Goal: Information Seeking & Learning: Compare options

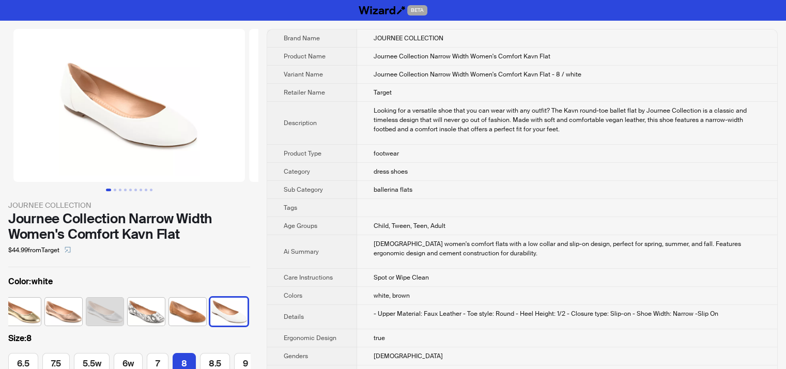
scroll to position [0, 90]
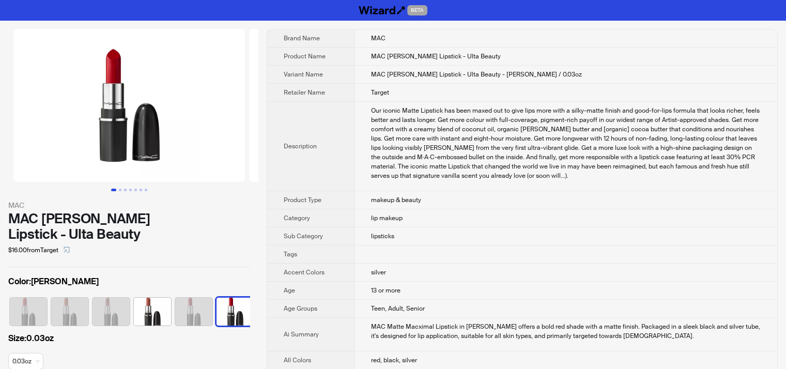
scroll to position [0, 192]
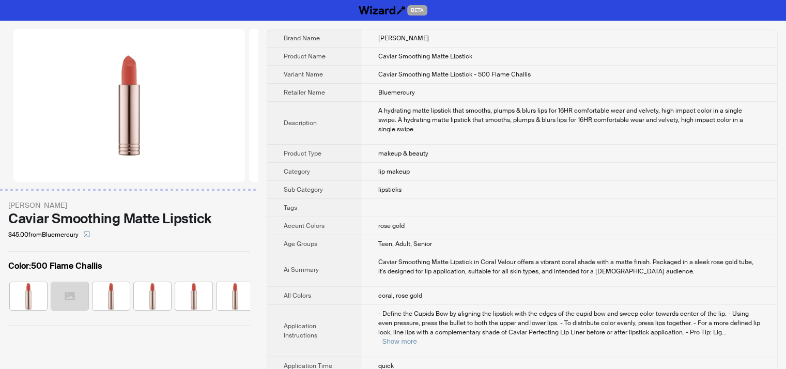
scroll to position [0, 275]
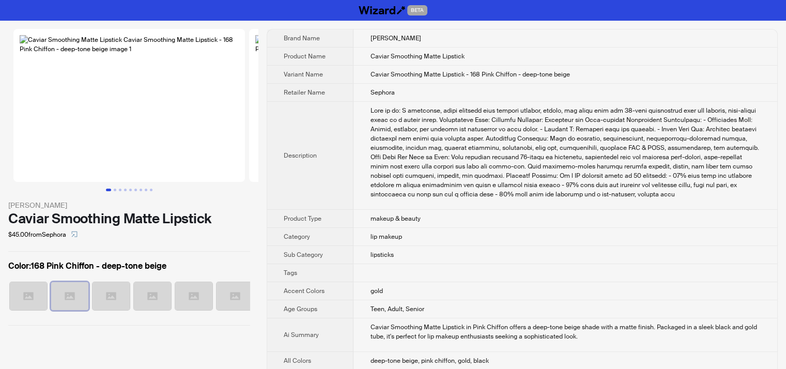
scroll to position [0, 26]
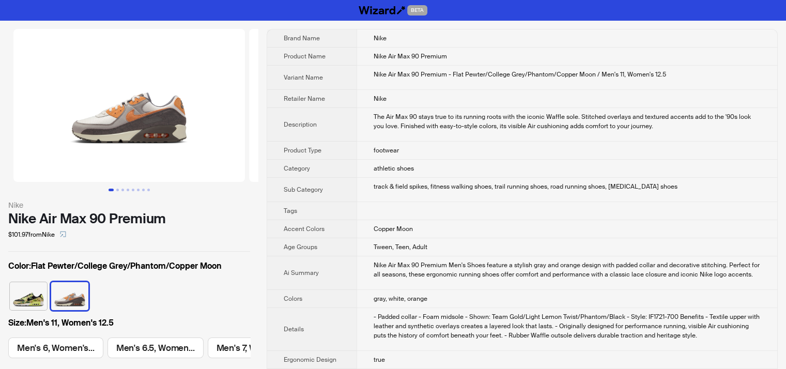
scroll to position [0, 974]
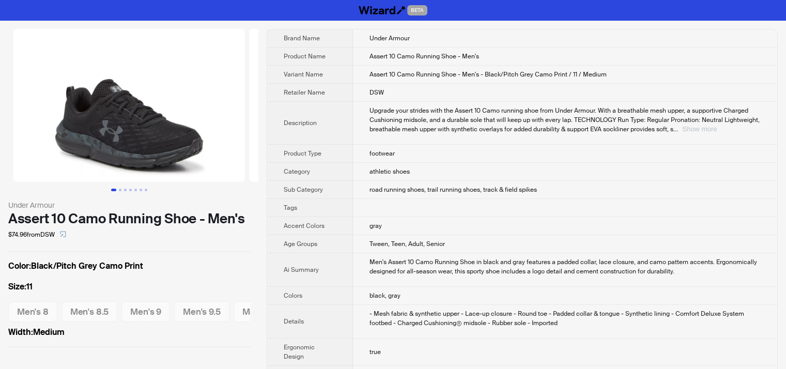
click at [717, 130] on button "Show more" at bounding box center [700, 129] width 35 height 8
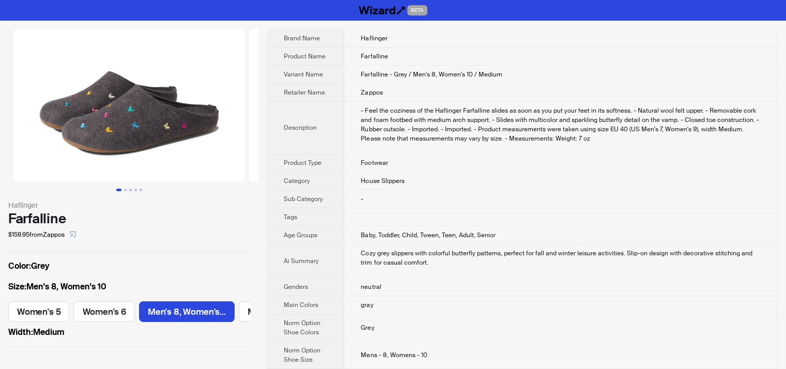
scroll to position [0, 78]
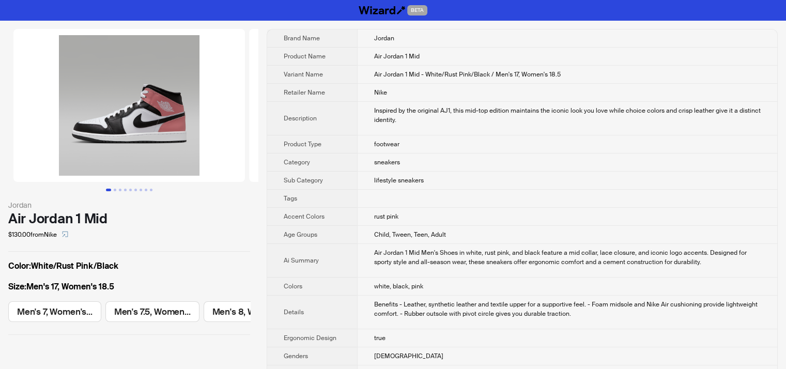
scroll to position [0, 1481]
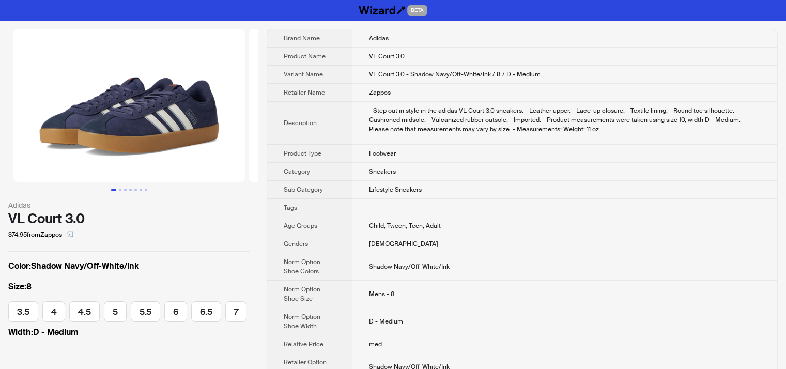
scroll to position [0, 257]
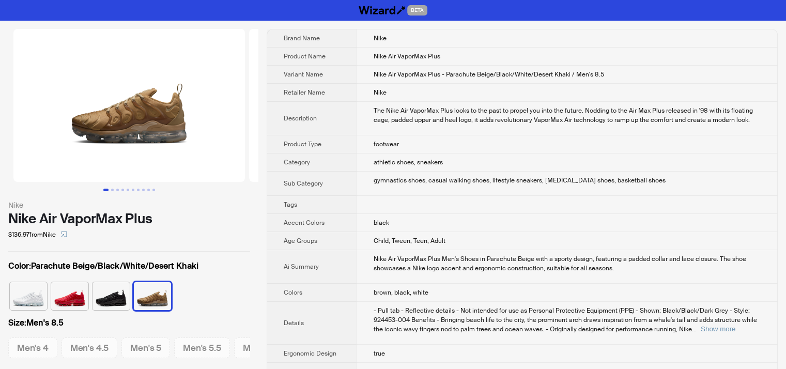
scroll to position [0, 473]
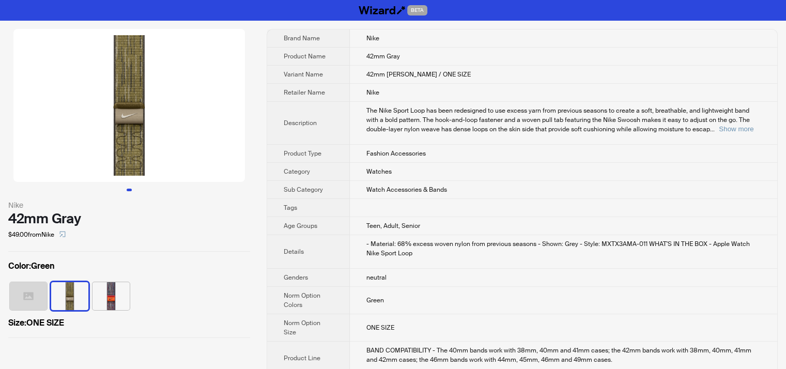
click at [139, 190] on ul at bounding box center [129, 190] width 259 height 3
click at [116, 136] on img at bounding box center [129, 105] width 232 height 153
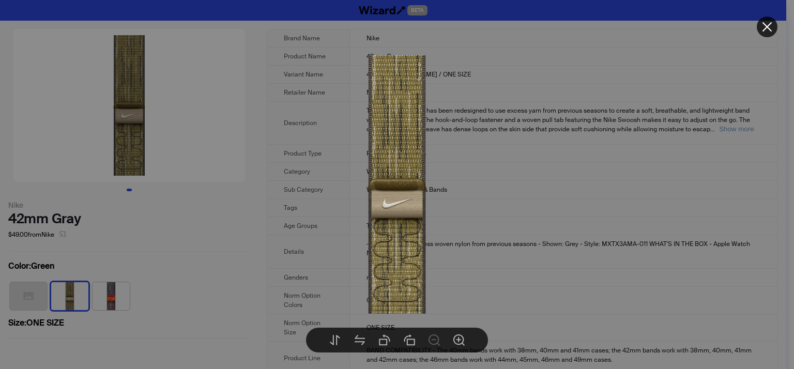
click at [766, 25] on icon "close" at bounding box center [768, 27] width 10 height 10
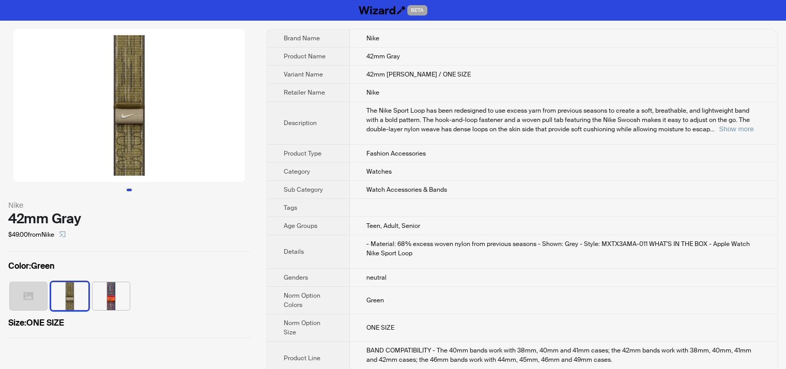
click at [109, 119] on img at bounding box center [129, 105] width 232 height 153
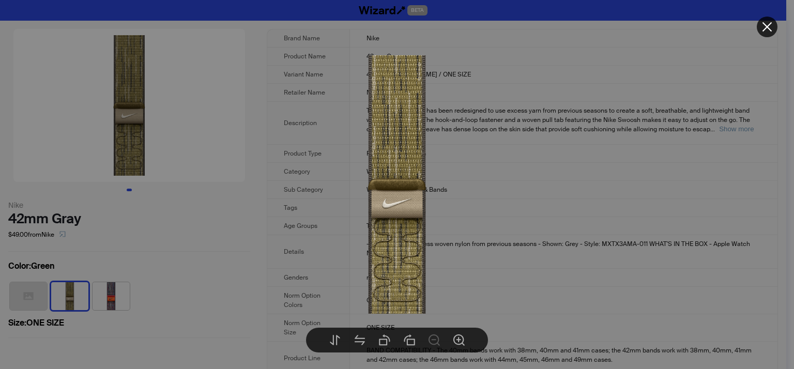
click at [109, 119] on div at bounding box center [397, 184] width 794 height 369
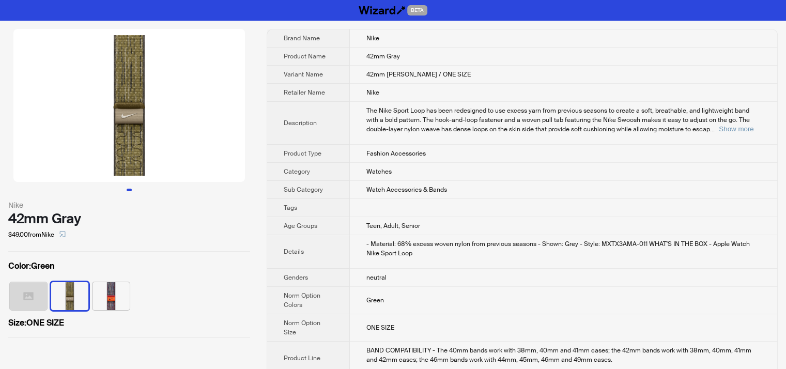
click at [109, 119] on img at bounding box center [129, 105] width 232 height 153
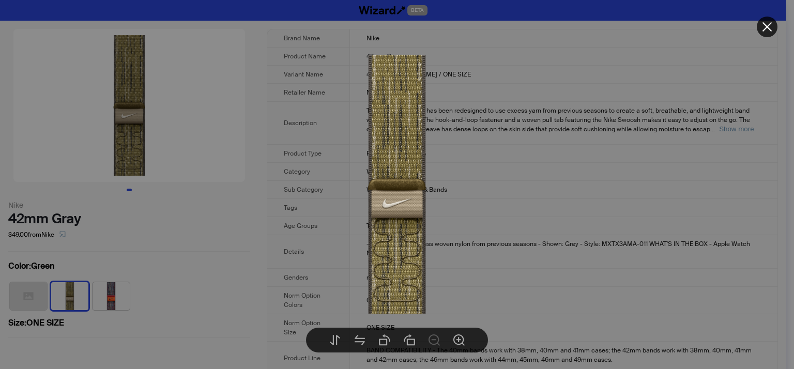
click at [109, 119] on div at bounding box center [397, 184] width 794 height 369
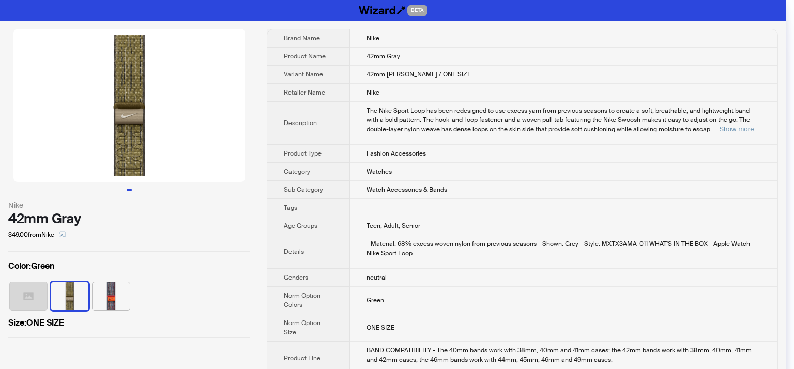
click at [109, 119] on body "BETA Nike 42mm Gray $49.00 from Nike Color : Green Size : ONE SIZE Brand Name N…" at bounding box center [393, 254] width 786 height 508
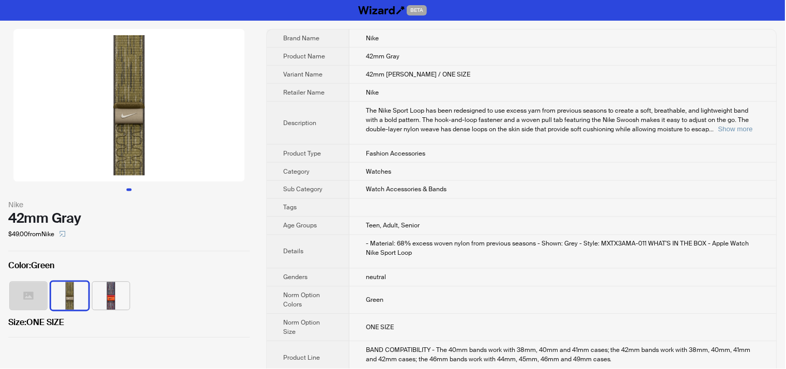
click at [109, 119] on img at bounding box center [129, 105] width 232 height 153
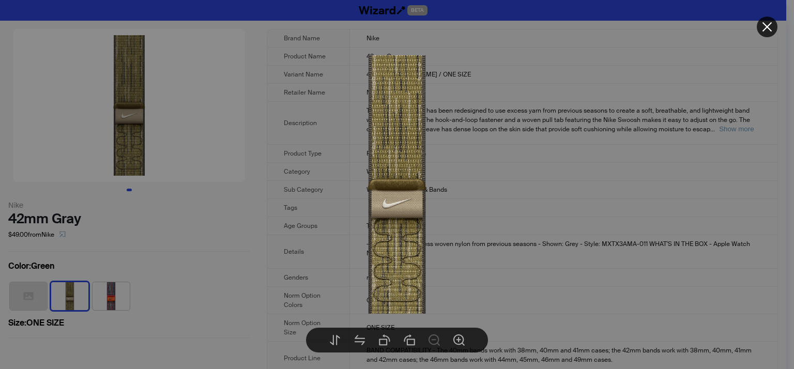
click at [109, 119] on div at bounding box center [397, 184] width 794 height 369
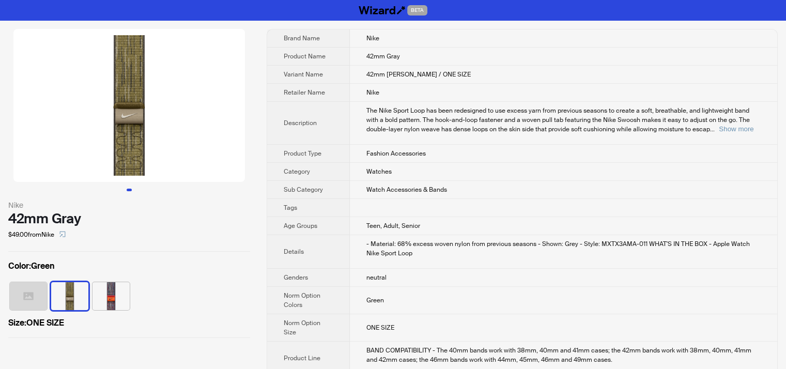
click at [109, 119] on img at bounding box center [129, 105] width 232 height 153
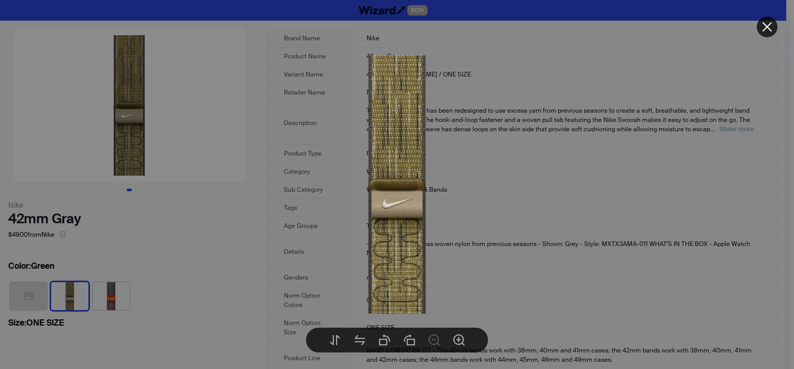
click at [109, 119] on div at bounding box center [397, 184] width 794 height 369
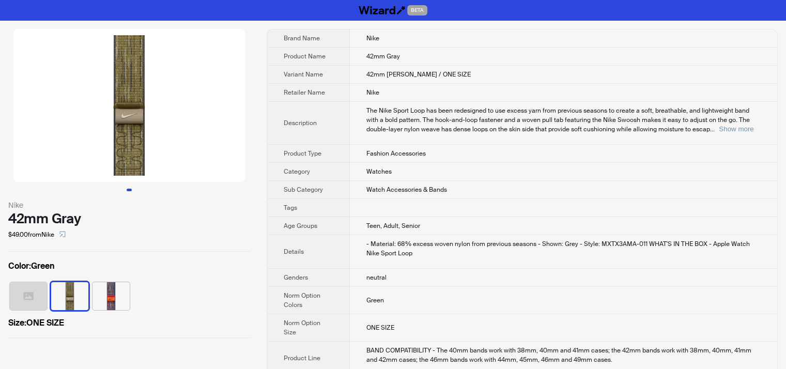
click at [109, 119] on img at bounding box center [129, 105] width 232 height 153
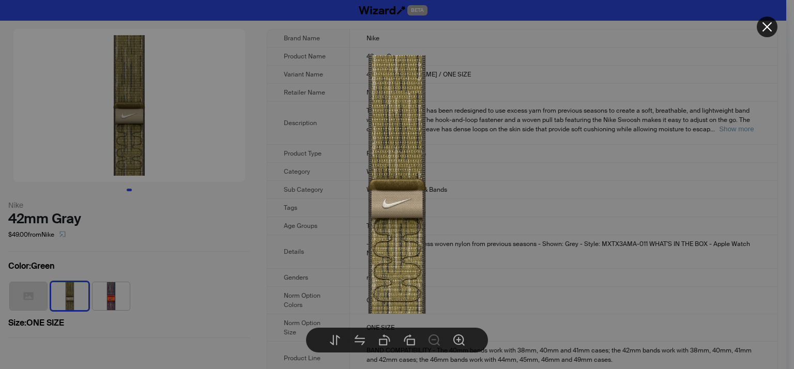
click at [381, 64] on img at bounding box center [397, 184] width 259 height 259
click at [771, 26] on icon "close" at bounding box center [767, 27] width 12 height 12
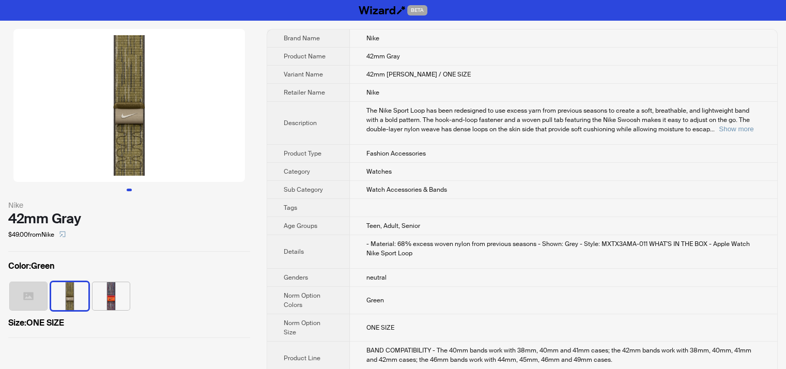
click at [133, 134] on img at bounding box center [129, 105] width 232 height 153
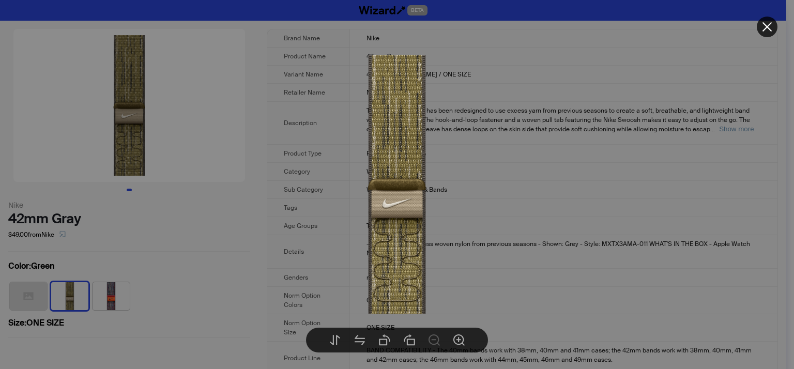
click at [767, 24] on icon "close" at bounding box center [767, 27] width 12 height 12
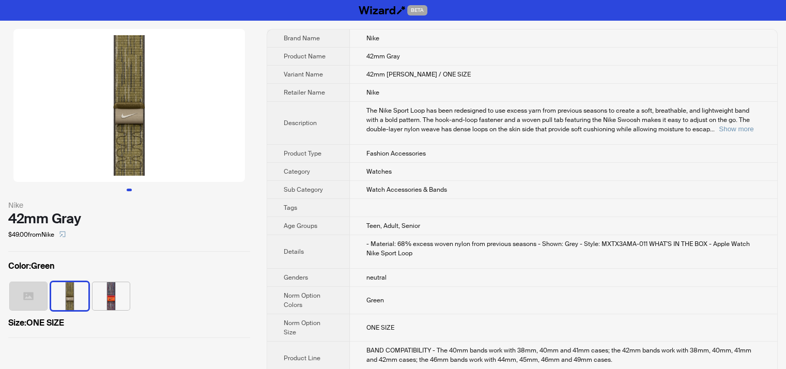
click at [128, 37] on img at bounding box center [129, 105] width 232 height 153
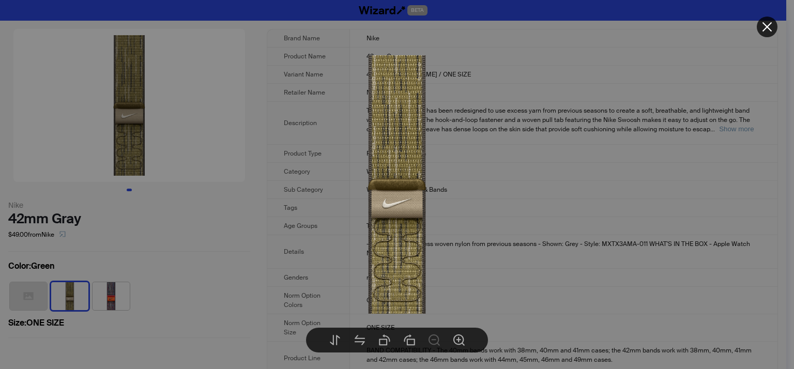
click at [769, 29] on icon "close" at bounding box center [768, 27] width 10 height 10
